Goal: Information Seeking & Learning: Find specific fact

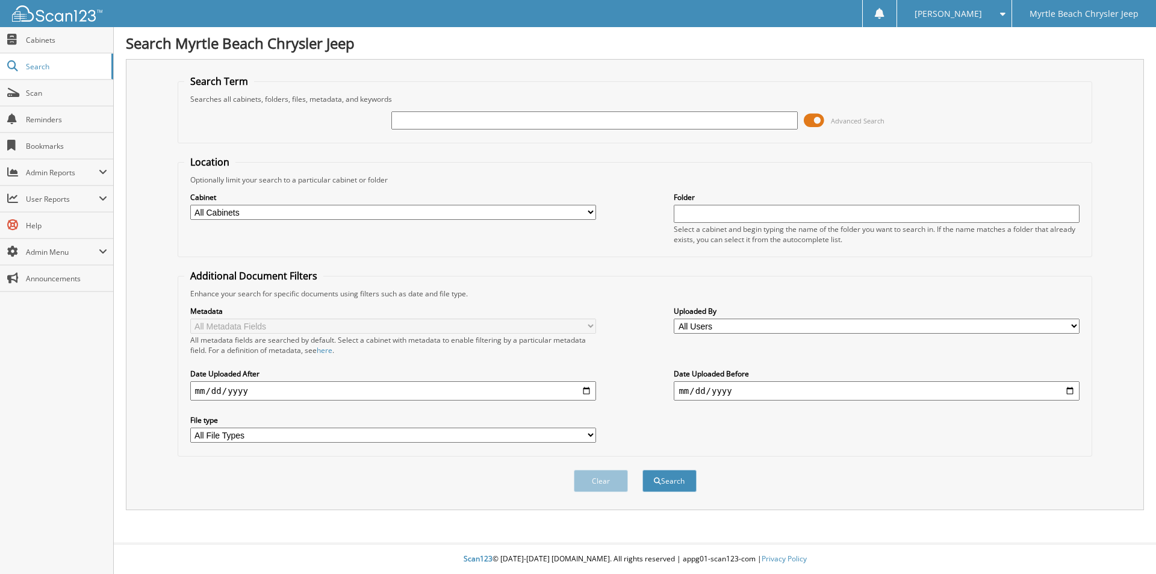
click at [439, 123] on input "text" at bounding box center [594, 120] width 406 height 18
type input "[PERSON_NAME]"
click at [642, 470] on button "Search" at bounding box center [669, 481] width 54 height 22
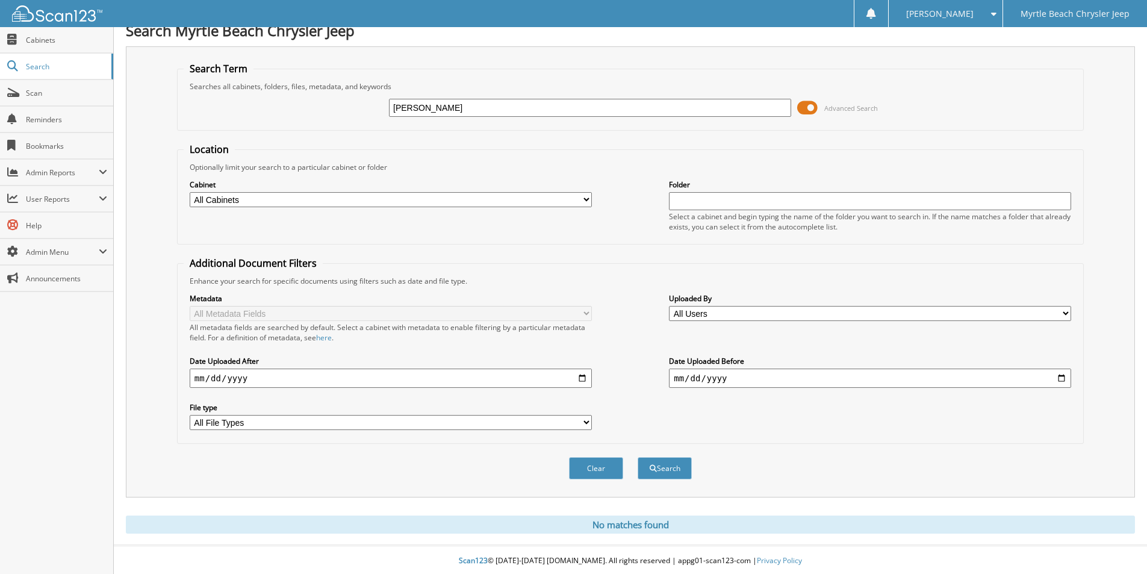
scroll to position [15, 0]
drag, startPoint x: 493, startPoint y: 104, endPoint x: 189, endPoint y: 115, distance: 304.2
click at [191, 115] on div "wendell wheeler Advanced Search" at bounding box center [630, 106] width 893 height 33
type input "[PERSON_NAME]"
click at [637, 455] on button "Search" at bounding box center [664, 466] width 54 height 22
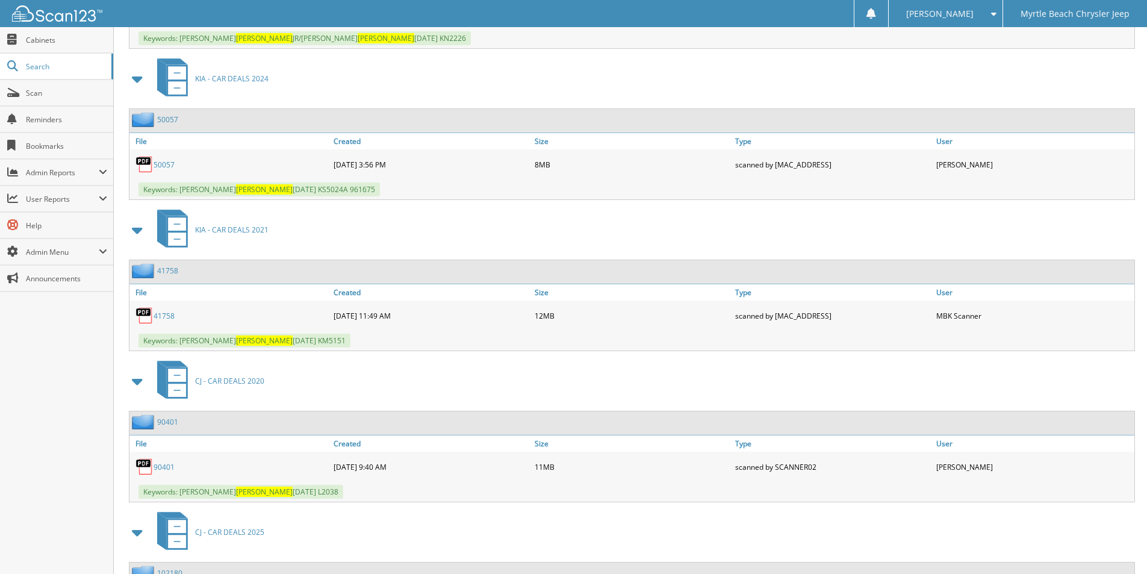
scroll to position [1264, 0]
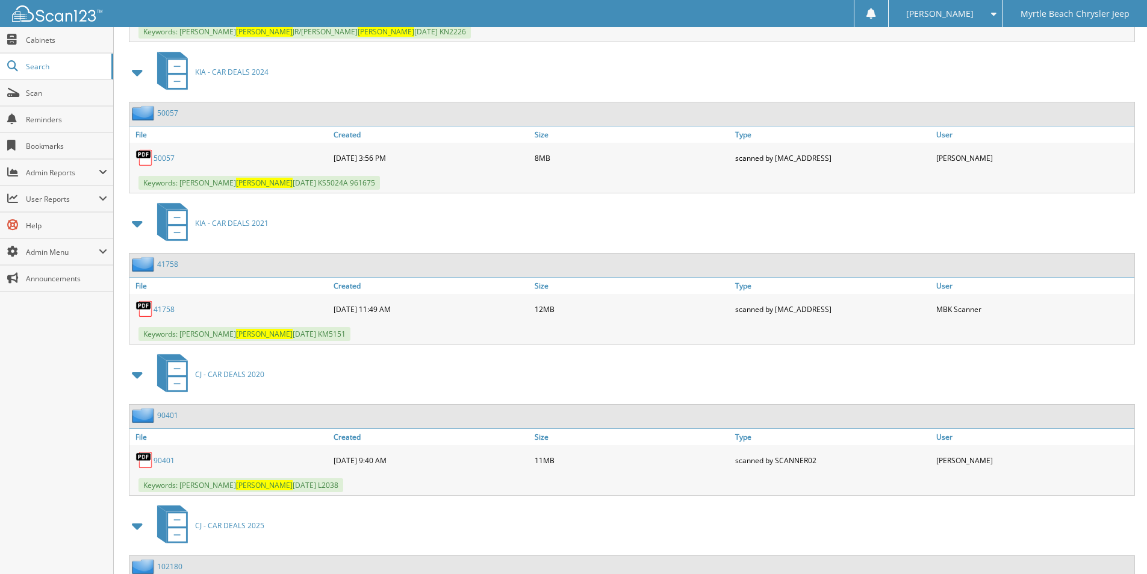
click at [163, 309] on link "41758" at bounding box center [163, 309] width 21 height 10
